Goal: Transaction & Acquisition: Purchase product/service

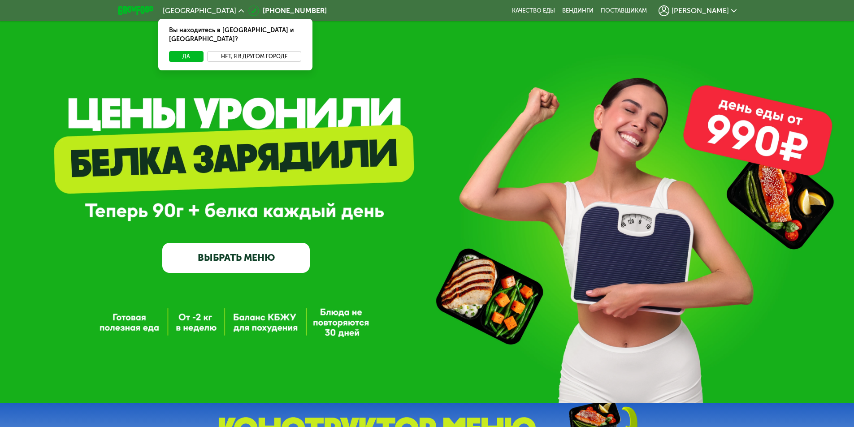
click at [244, 51] on button "Нет, я в другом городе" at bounding box center [254, 56] width 95 height 11
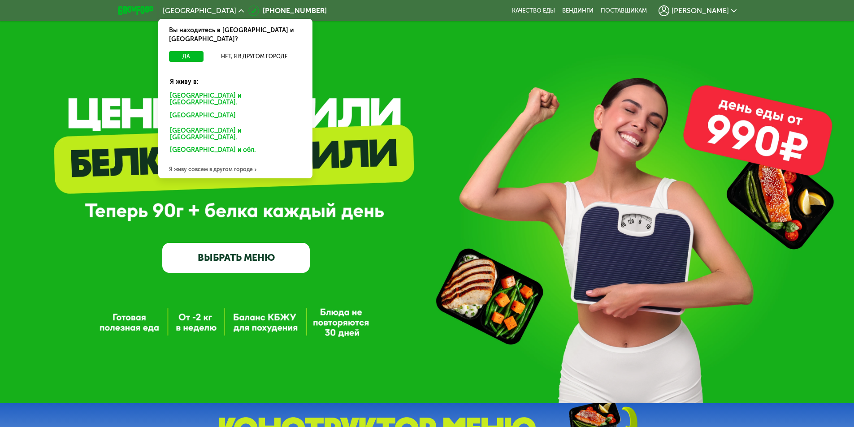
click at [188, 110] on div "Москве и обл." at bounding box center [234, 117] width 140 height 14
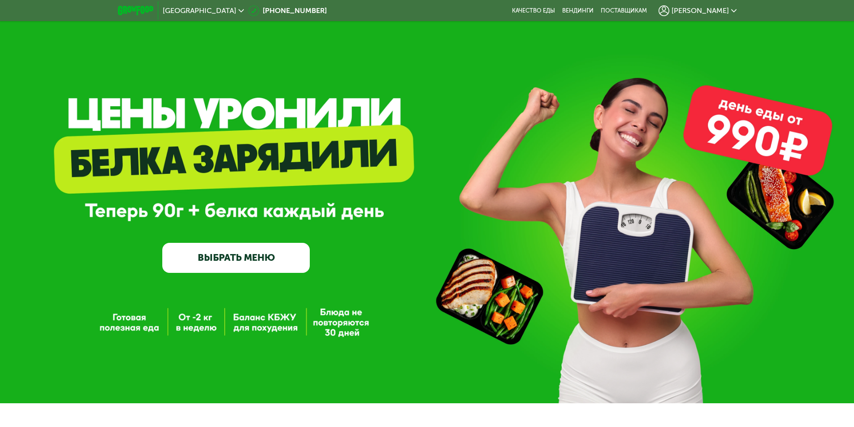
scroll to position [28, 0]
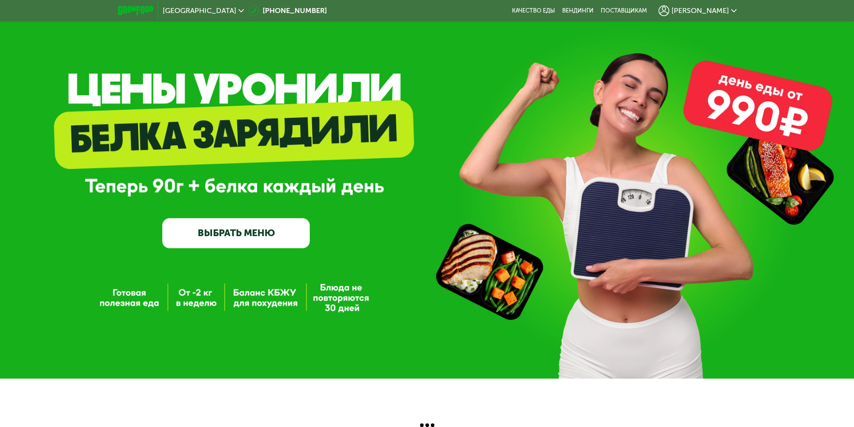
click at [255, 236] on link "ВЫБРАТЬ МЕНЮ" at bounding box center [236, 233] width 148 height 30
click at [215, 231] on link "ВЫБРАТЬ МЕНЮ" at bounding box center [236, 233] width 148 height 30
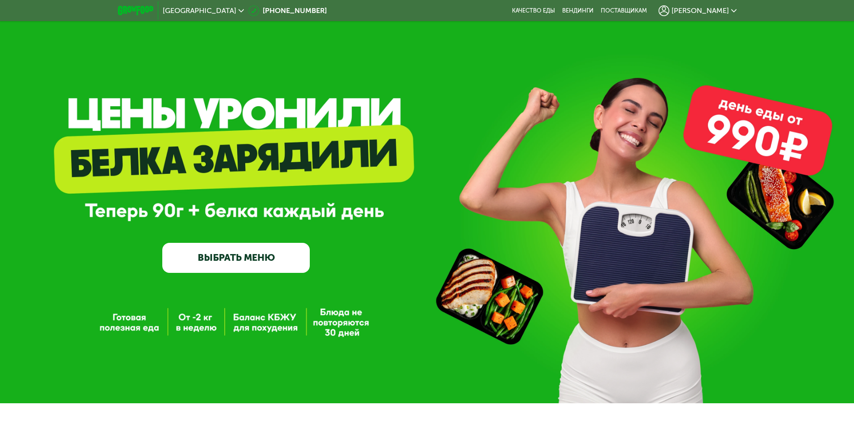
click at [235, 268] on link "ВЫБРАТЬ МЕНЮ" at bounding box center [236, 258] width 148 height 30
click at [223, 260] on link "ВЫБРАТЬ МЕНЮ" at bounding box center [236, 258] width 148 height 30
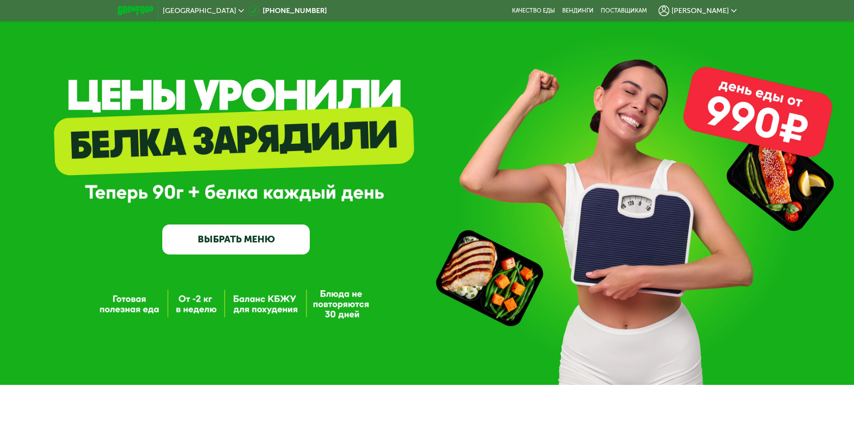
scroll to position [28, 0]
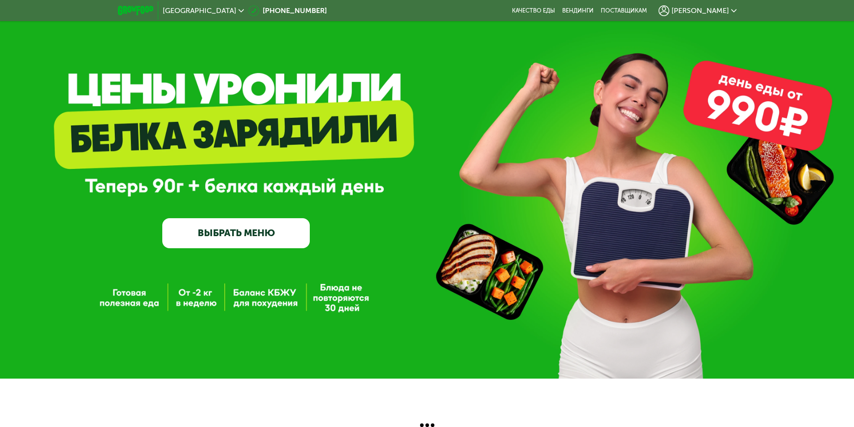
click at [267, 226] on link "ВЫБРАТЬ МЕНЮ" at bounding box center [236, 233] width 148 height 30
